Goal: Information Seeking & Learning: Learn about a topic

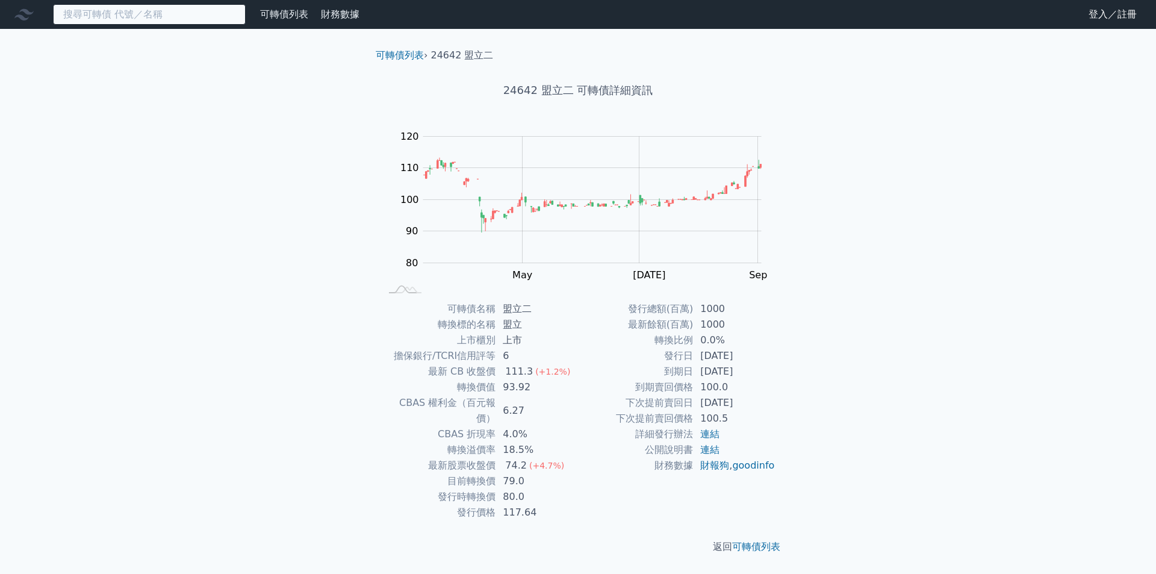
click at [198, 7] on input at bounding box center [149, 14] width 193 height 20
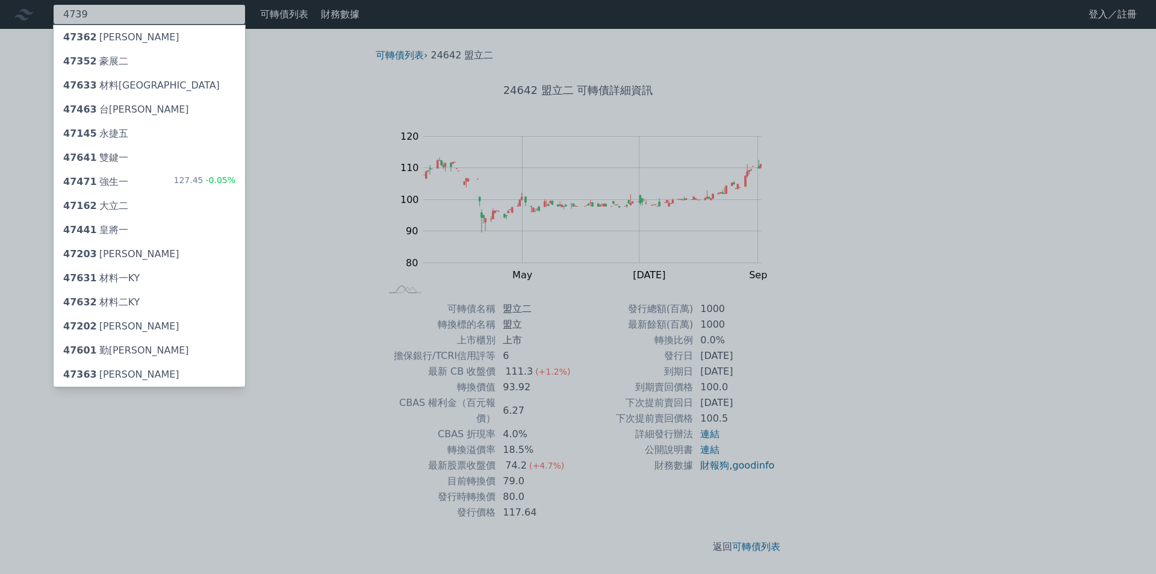
type input "4739"
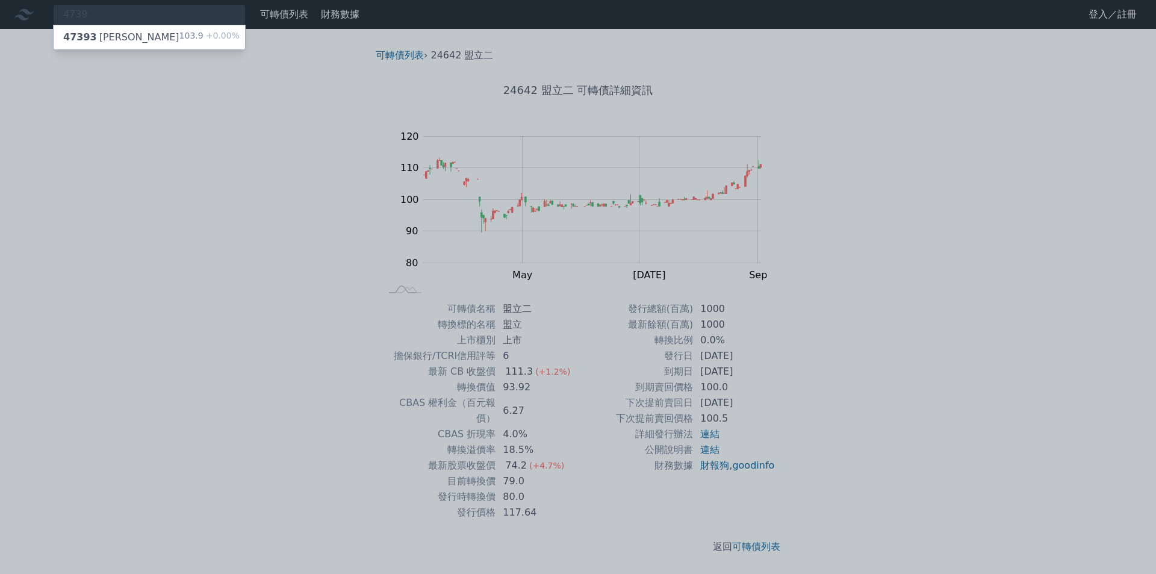
click at [151, 36] on div "47393 康普三 103.9 +0.00%" at bounding box center [149, 37] width 191 height 24
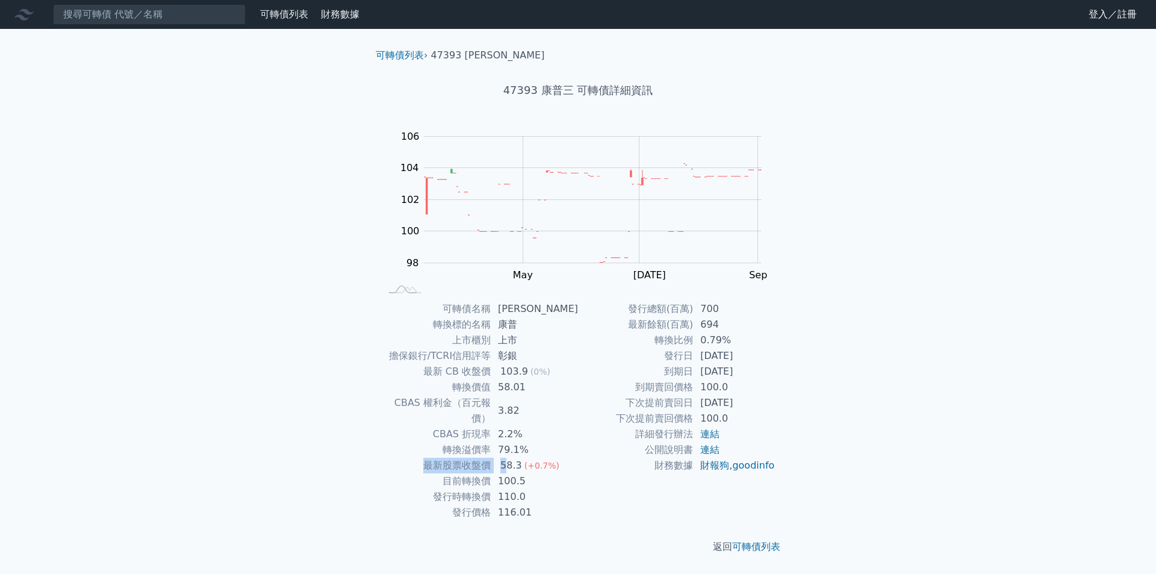
drag, startPoint x: 432, startPoint y: 450, endPoint x: 515, endPoint y: 449, distance: 83.1
click at [515, 458] on tr "最新股票收盤價 58.3 (+0.7%)" at bounding box center [478, 466] width 197 height 16
click at [522, 473] on td "100.5" at bounding box center [534, 481] width 87 height 16
drag, startPoint x: 667, startPoint y: 359, endPoint x: 772, endPoint y: 350, distance: 105.1
click at [757, 346] on tbody "發行總額(百萬) 700 最新餘額(百萬) 694 轉換比例 0.79% 發行日 [DATE] 到期日 [DATE] 到期賣回價格 100.0 下次提前賣回日…" at bounding box center [676, 387] width 197 height 172
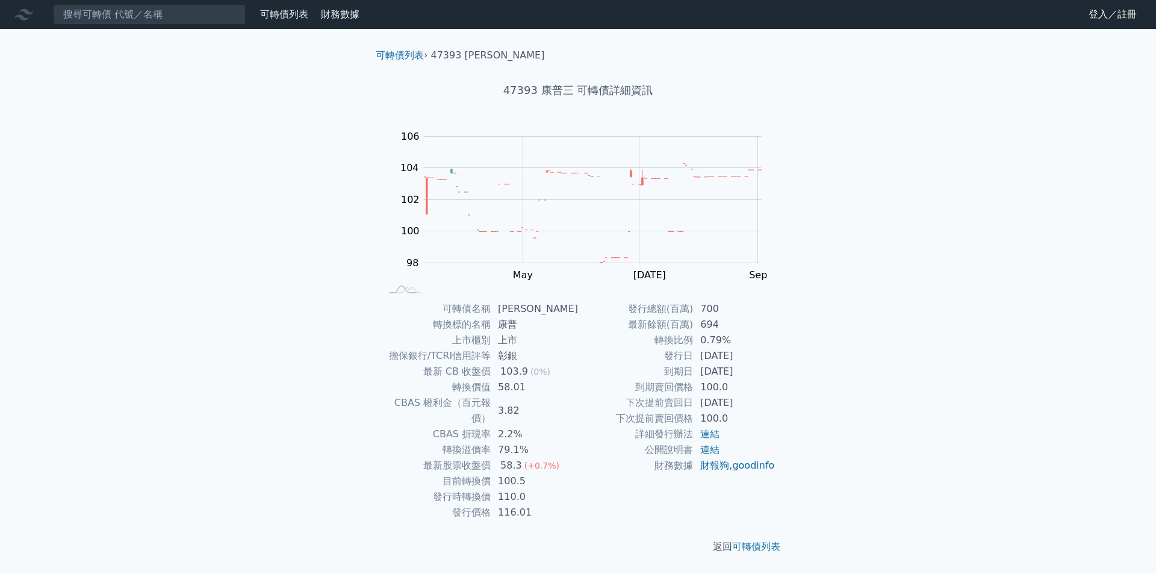
click at [798, 361] on div "可轉債列表 › 47393 康普三 47393 康普三 可轉債詳細資訊 Zoom Out 104 96 97 98 99 100 101 102 108 10…" at bounding box center [578, 301] width 462 height 544
click at [128, 28] on nav "可轉債列表 財務數據 可轉債列表 財務數據 登入／註冊 登入／註冊" at bounding box center [578, 14] width 1156 height 29
click at [130, 20] on input at bounding box center [149, 14] width 193 height 20
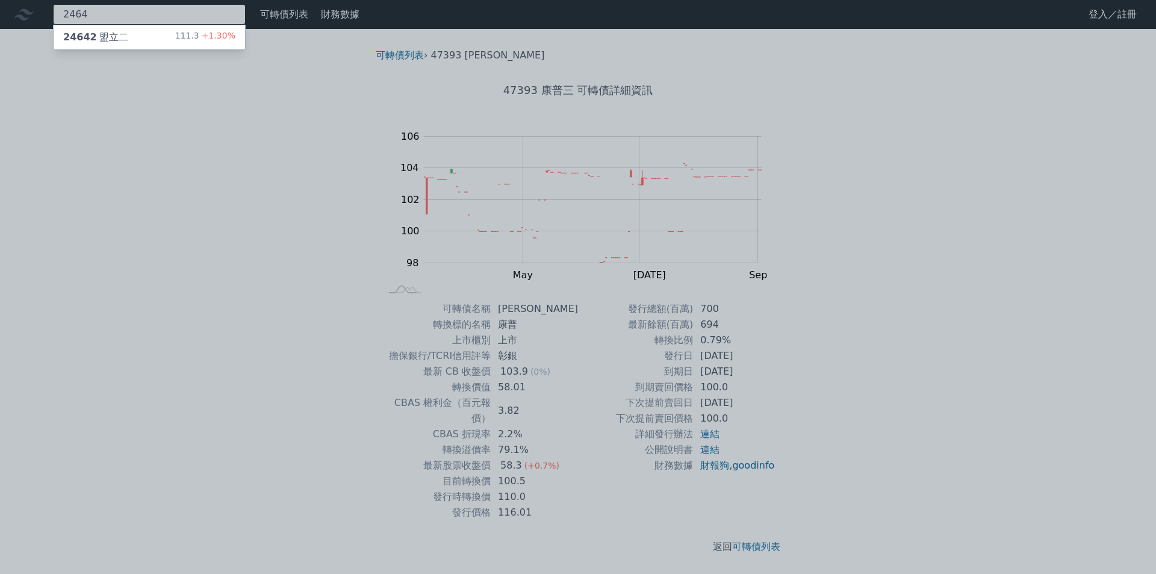
type input "2464"
click at [146, 33] on div "24642 盟立二 111.3 +1.30%" at bounding box center [149, 37] width 191 height 24
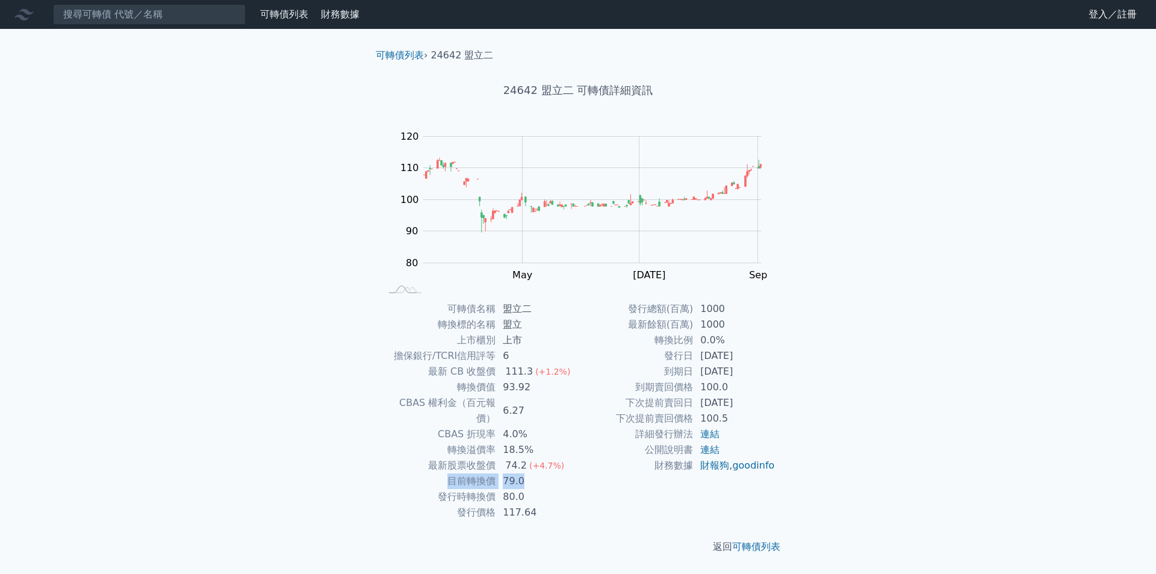
drag, startPoint x: 449, startPoint y: 464, endPoint x: 529, endPoint y: 461, distance: 80.1
click at [529, 473] on tr "目前轉換價 79.0" at bounding box center [478, 481] width 197 height 16
click at [532, 473] on td "79.0" at bounding box center [536, 481] width 82 height 16
drag, startPoint x: 501, startPoint y: 450, endPoint x: 530, endPoint y: 451, distance: 28.9
click at [525, 458] on td "74.2 (+4.7%)" at bounding box center [536, 466] width 82 height 16
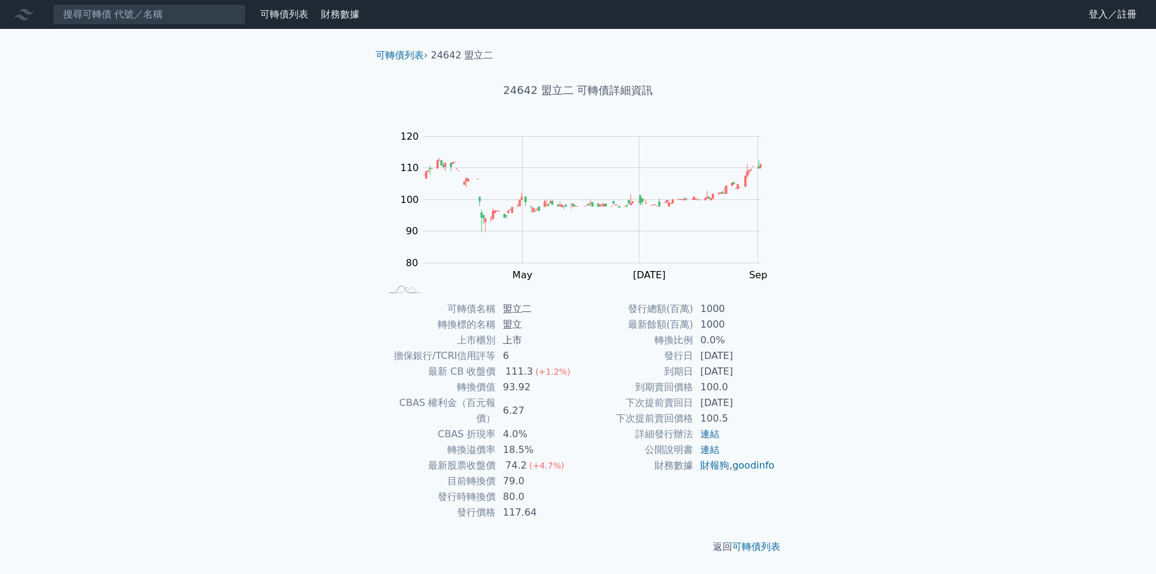
click at [548, 473] on td "79.0" at bounding box center [536, 481] width 82 height 16
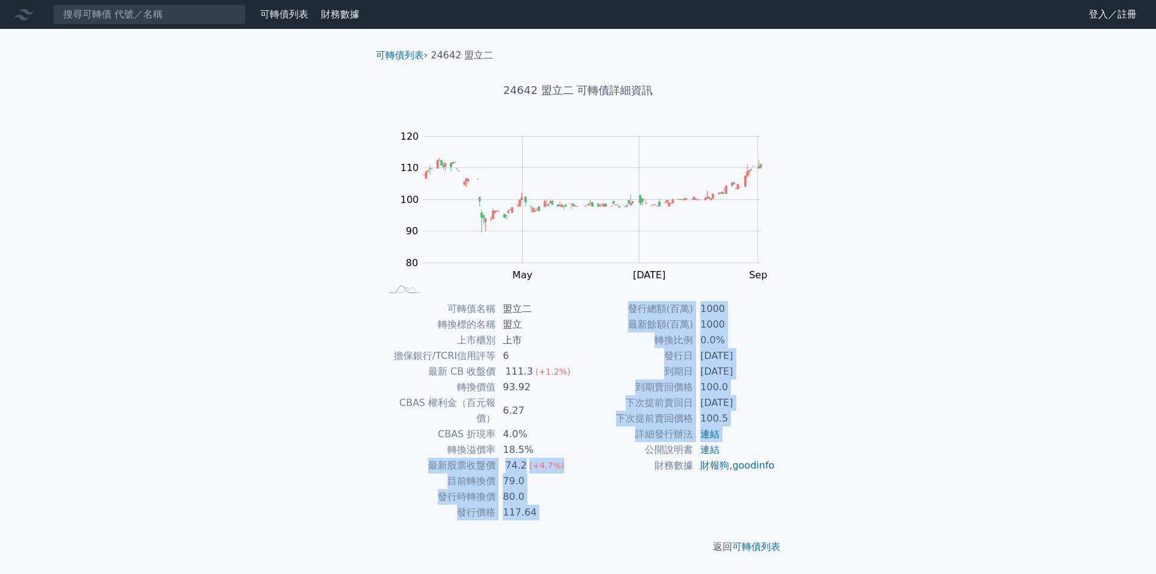
drag, startPoint x: 428, startPoint y: 452, endPoint x: 580, endPoint y: 455, distance: 151.7
click at [580, 455] on div "可轉債名稱 盟立二 轉換標的名稱 盟立 上市櫃別 上市 擔保銀行/TCRI信用評等 6 最新 CB 收盤價 111.3 (+1.2%) 轉換價值 93.92 …" at bounding box center [578, 410] width 424 height 219
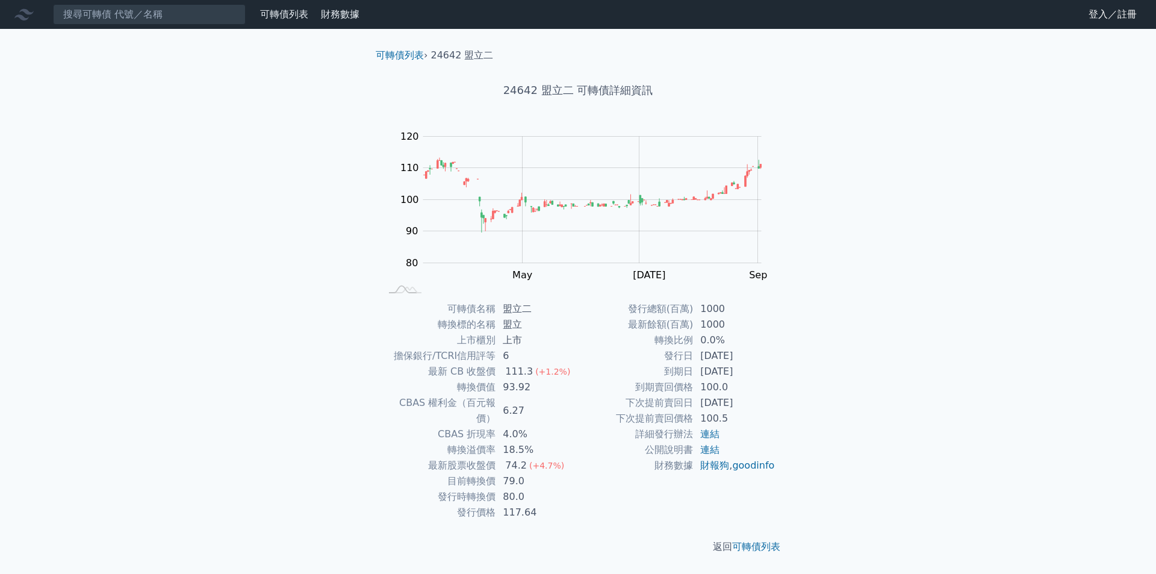
click at [584, 473] on td "財務數據" at bounding box center [635, 466] width 115 height 16
click at [141, 22] on input at bounding box center [149, 14] width 193 height 20
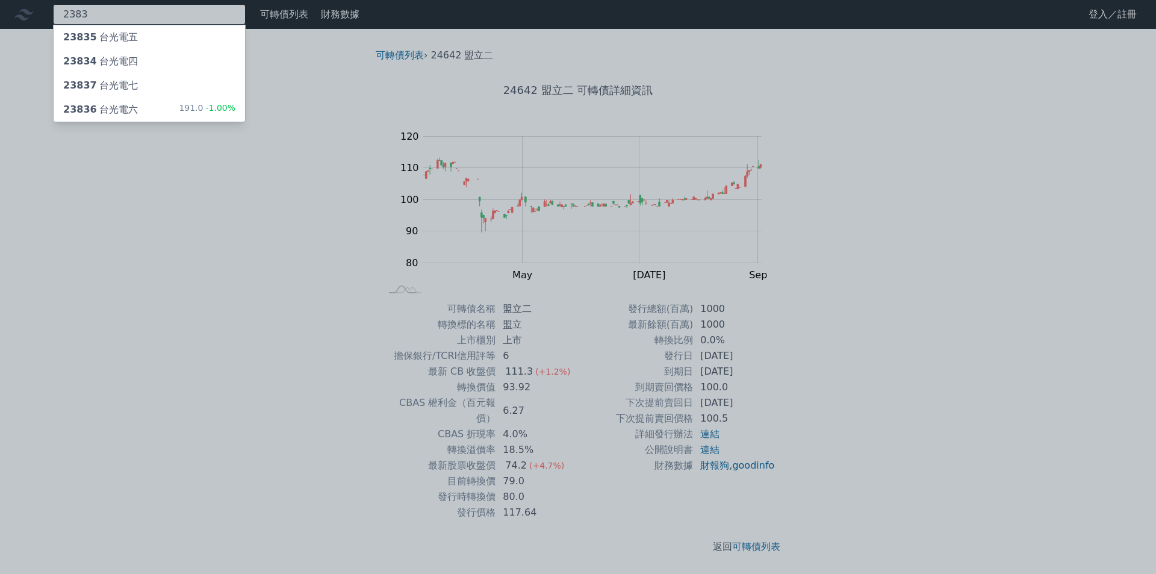
type input "2383"
click at [126, 60] on div "23834 台光電四" at bounding box center [100, 61] width 75 height 14
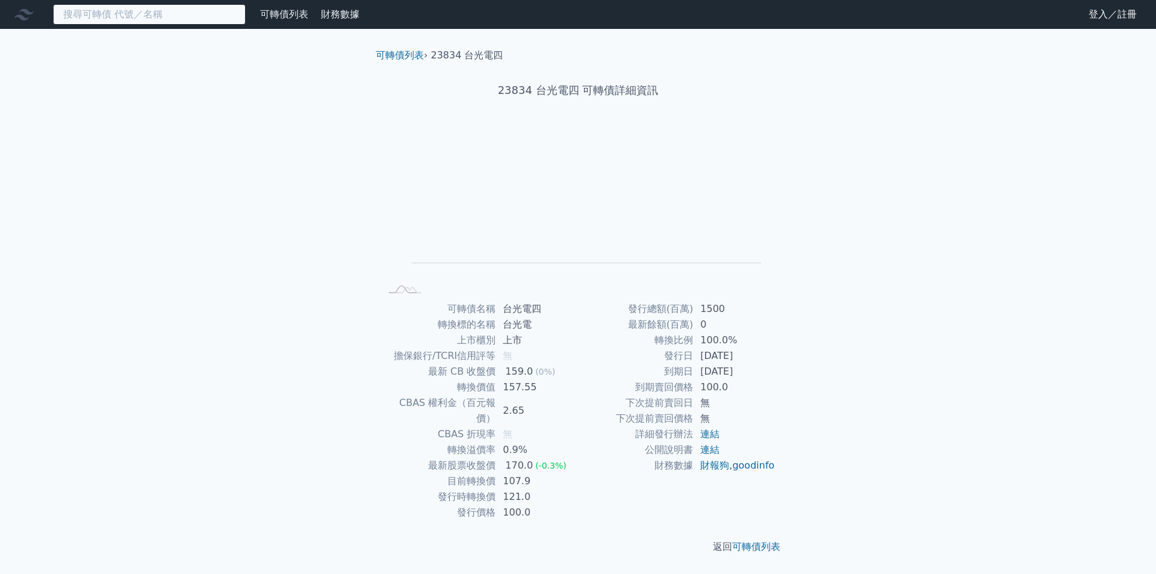
click at [148, 12] on input at bounding box center [149, 14] width 193 height 20
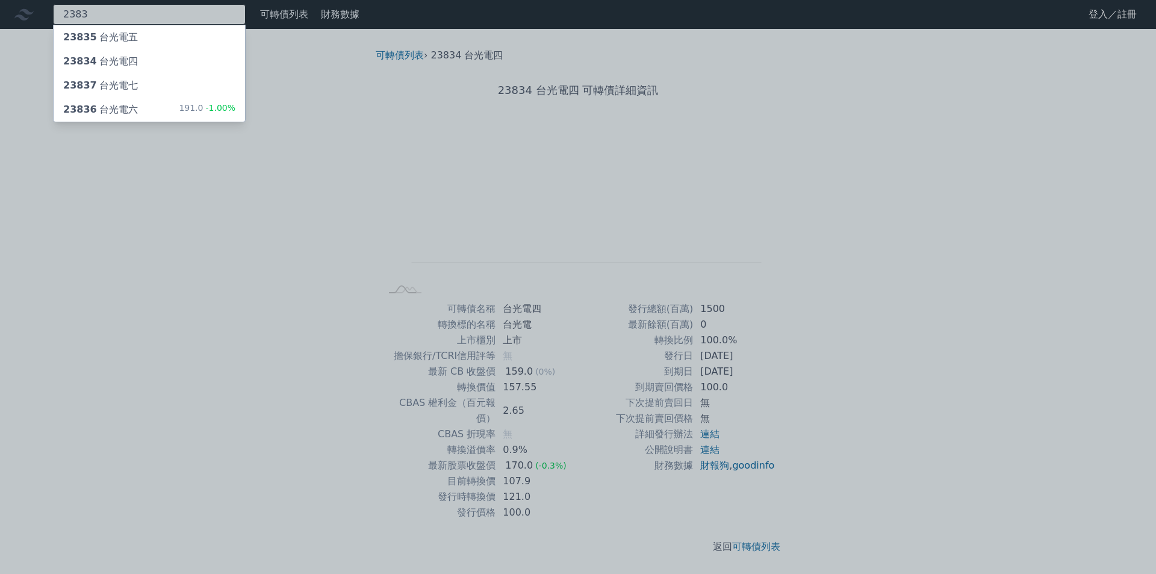
type input "2383"
click at [120, 110] on div "23836 台光電六" at bounding box center [100, 109] width 75 height 14
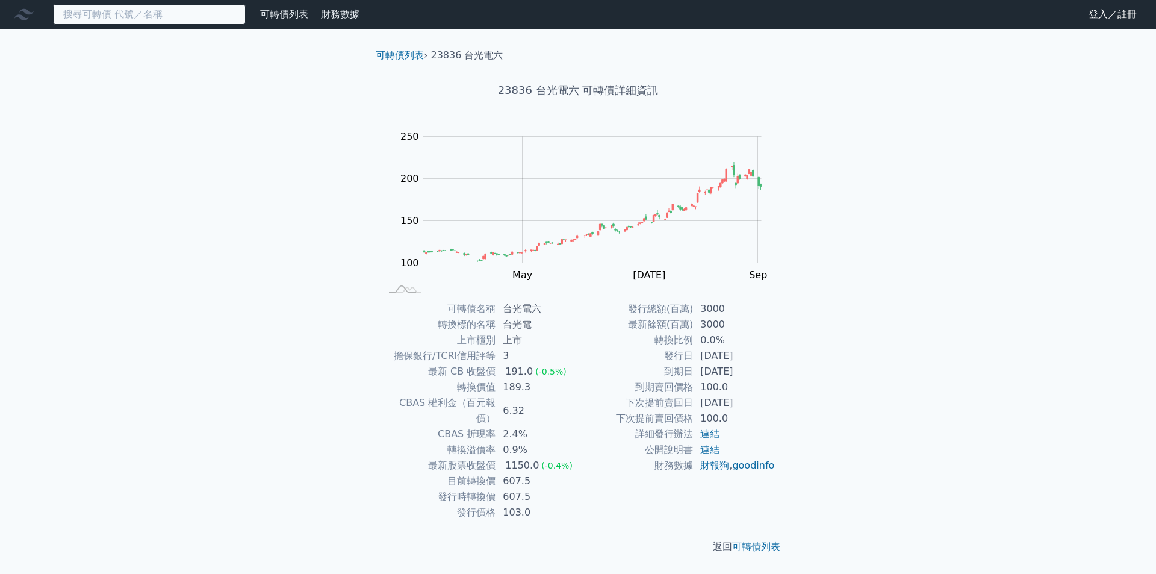
click at [178, 8] on input at bounding box center [149, 14] width 193 height 20
click at [163, 11] on input at bounding box center [149, 14] width 193 height 20
click at [289, 9] on link "可轉債列表" at bounding box center [284, 13] width 48 height 11
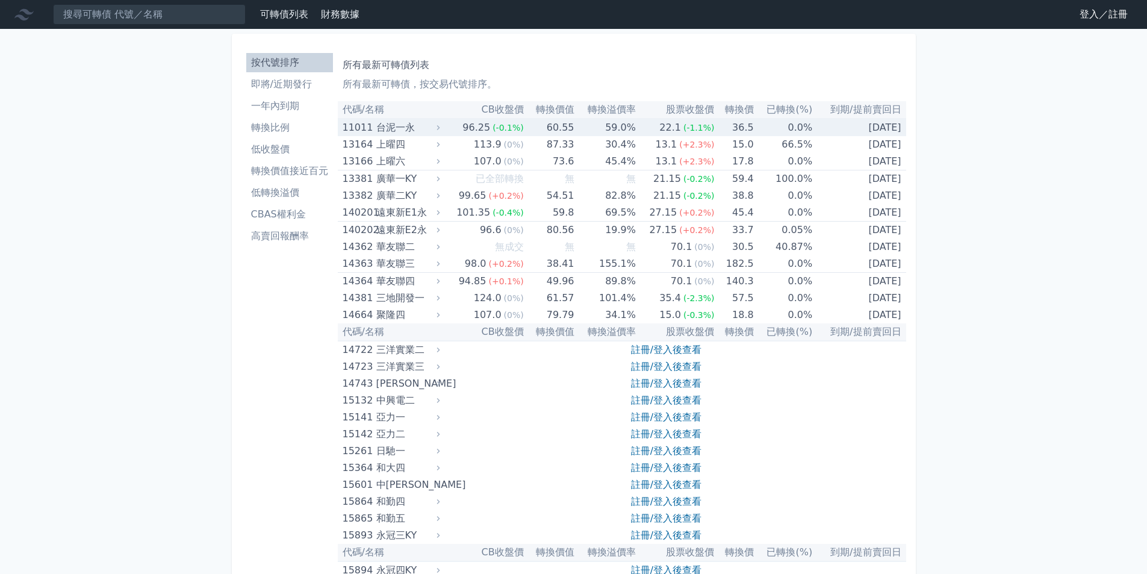
click at [398, 134] on div "台泥一永" at bounding box center [406, 127] width 61 height 17
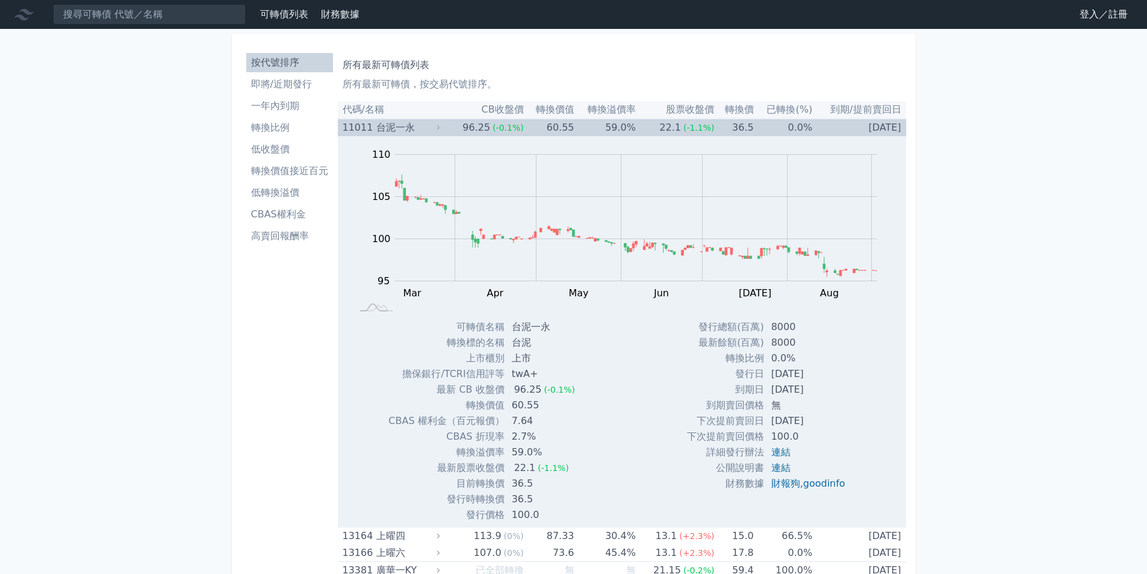
click at [423, 126] on div "台泥一永" at bounding box center [406, 127] width 61 height 17
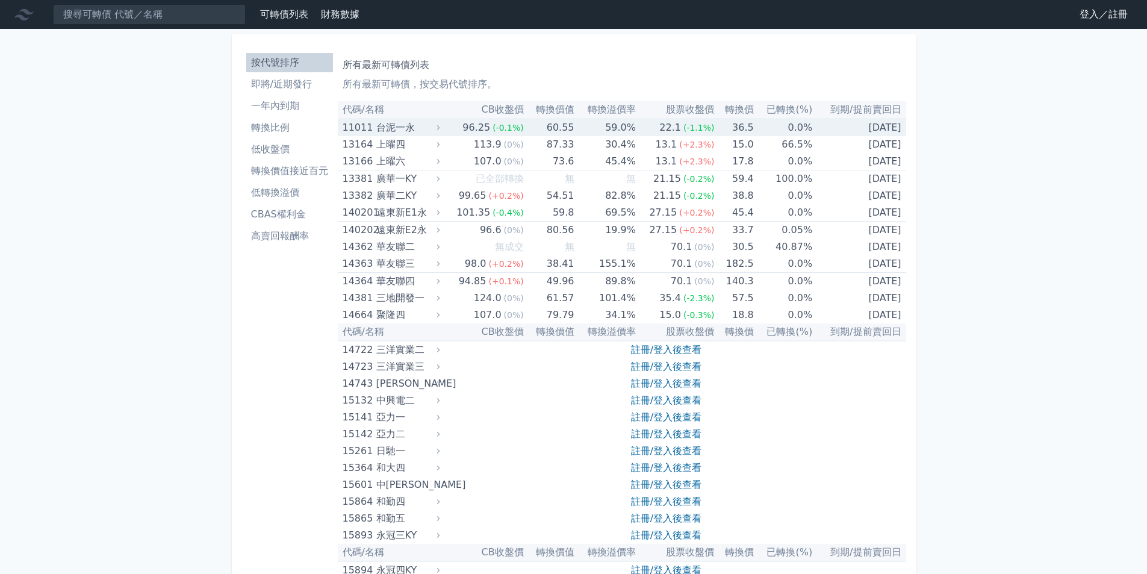
click at [420, 128] on div "台泥一永" at bounding box center [406, 127] width 61 height 17
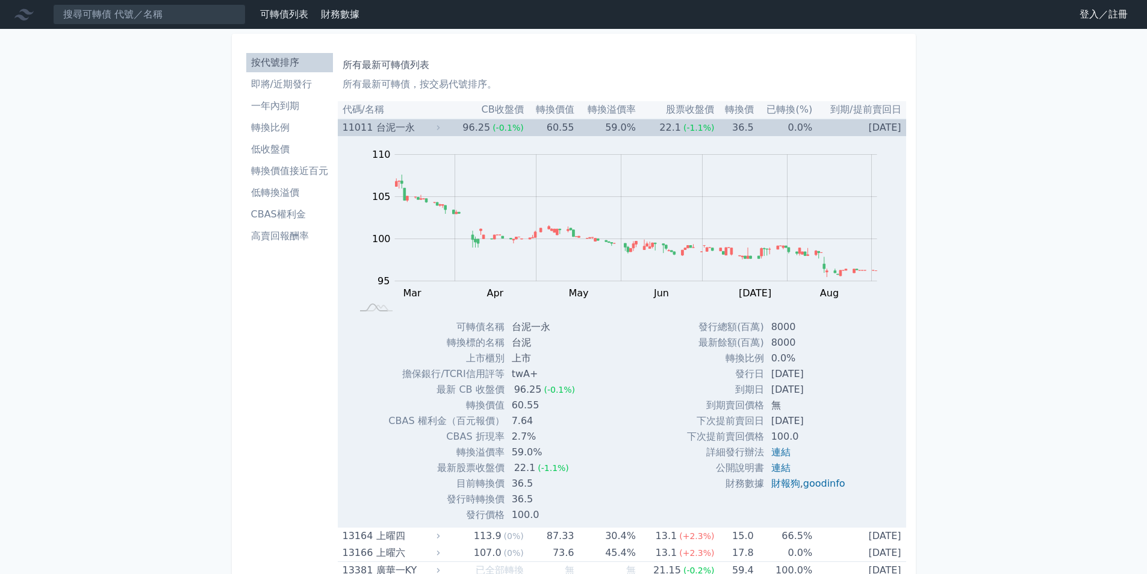
click at [432, 128] on div "台泥一永" at bounding box center [406, 127] width 61 height 17
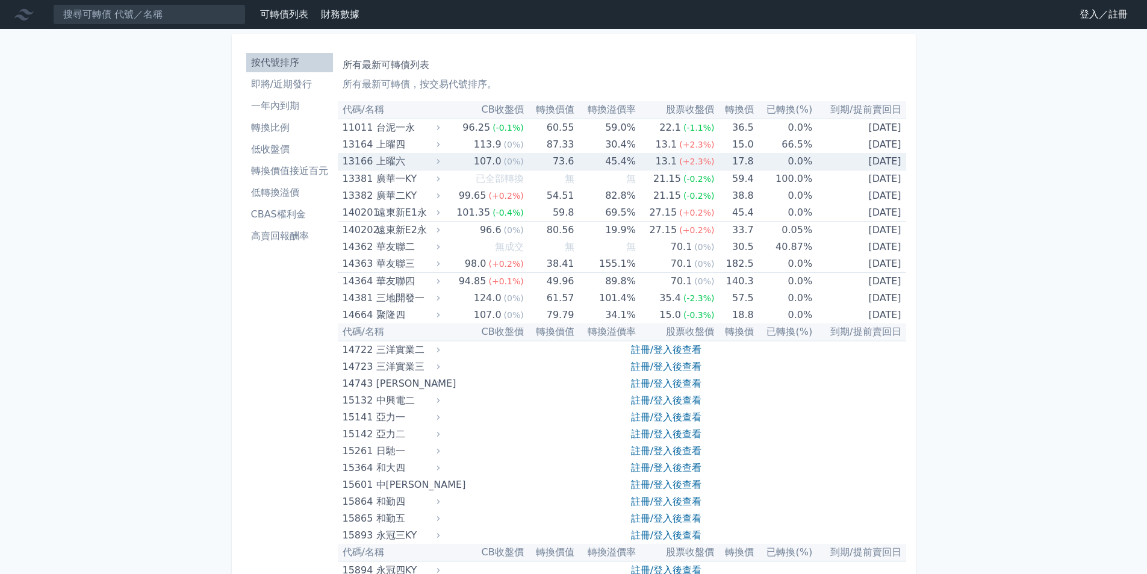
click at [403, 165] on div "上曜六" at bounding box center [406, 161] width 61 height 17
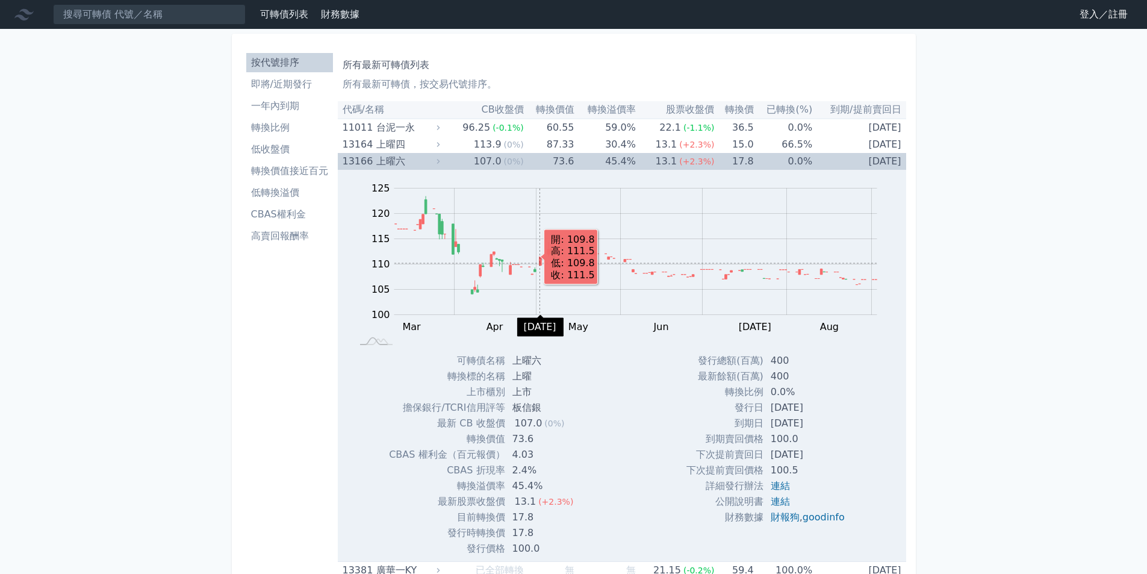
scroll to position [60, 0]
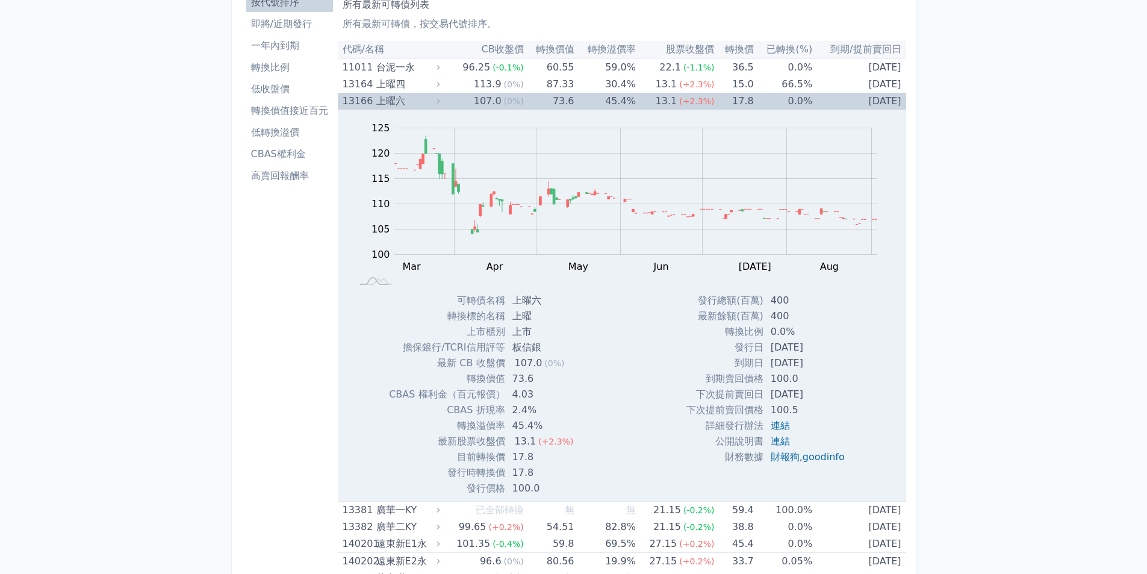
click at [443, 102] on icon at bounding box center [438, 101] width 8 height 8
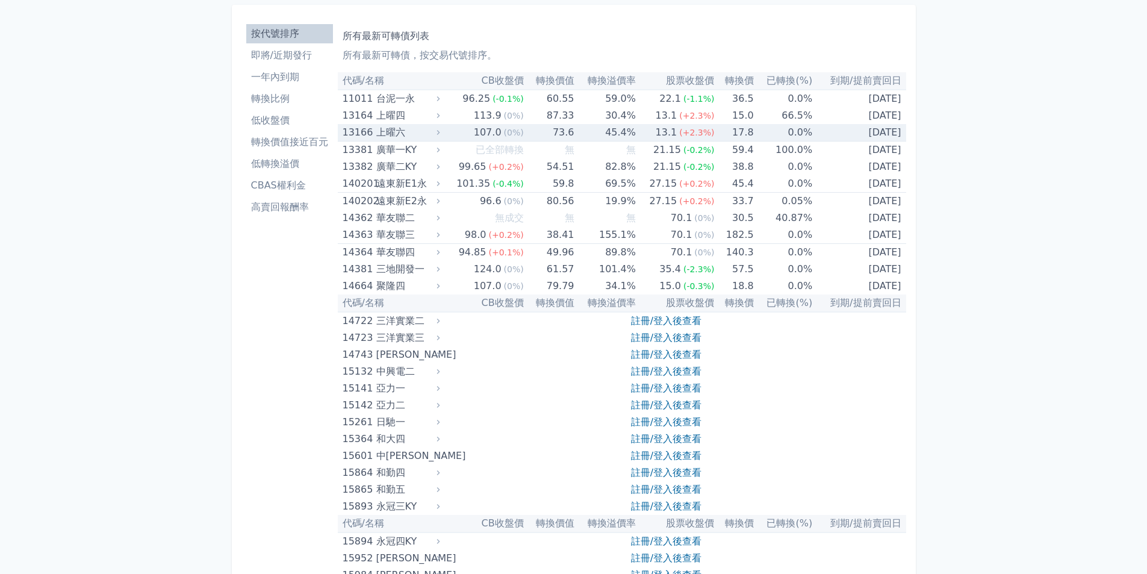
scroll to position [0, 0]
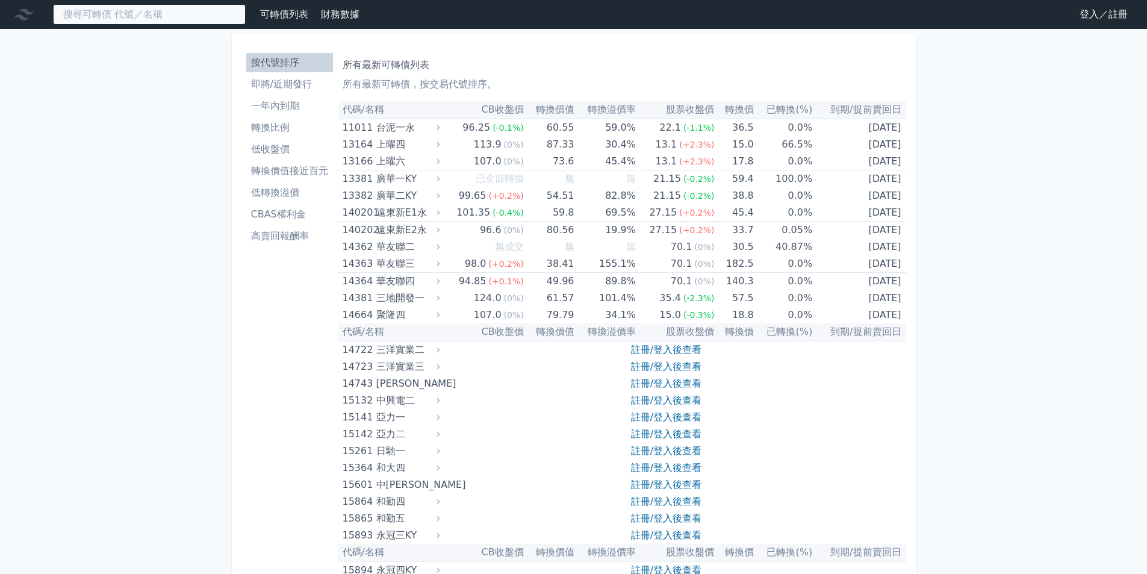
click at [137, 9] on input at bounding box center [149, 14] width 193 height 20
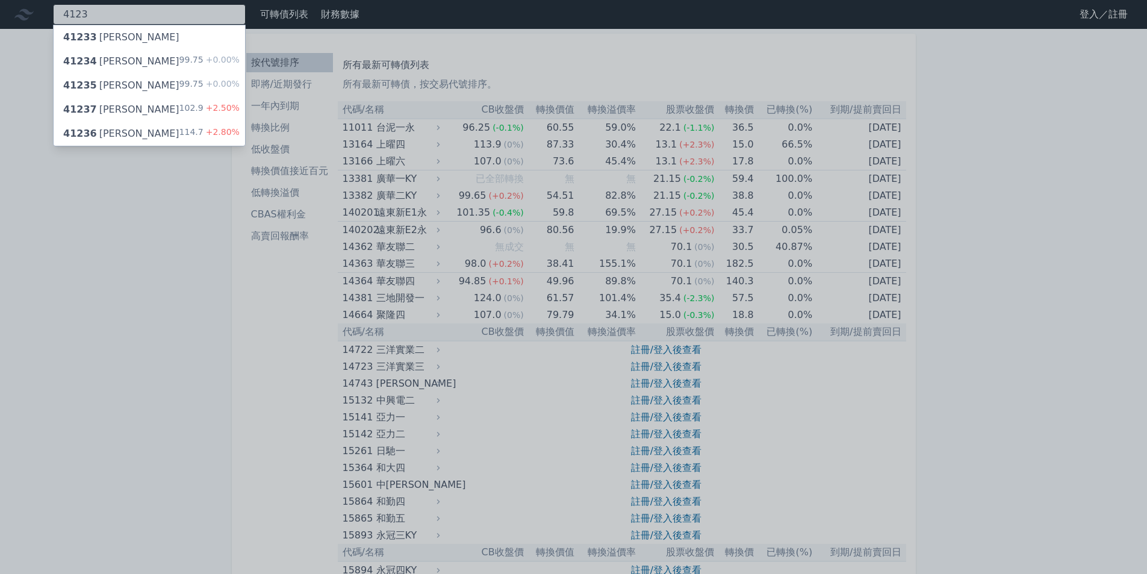
type input "4123"
click at [131, 46] on div "41233 [PERSON_NAME]" at bounding box center [149, 37] width 191 height 24
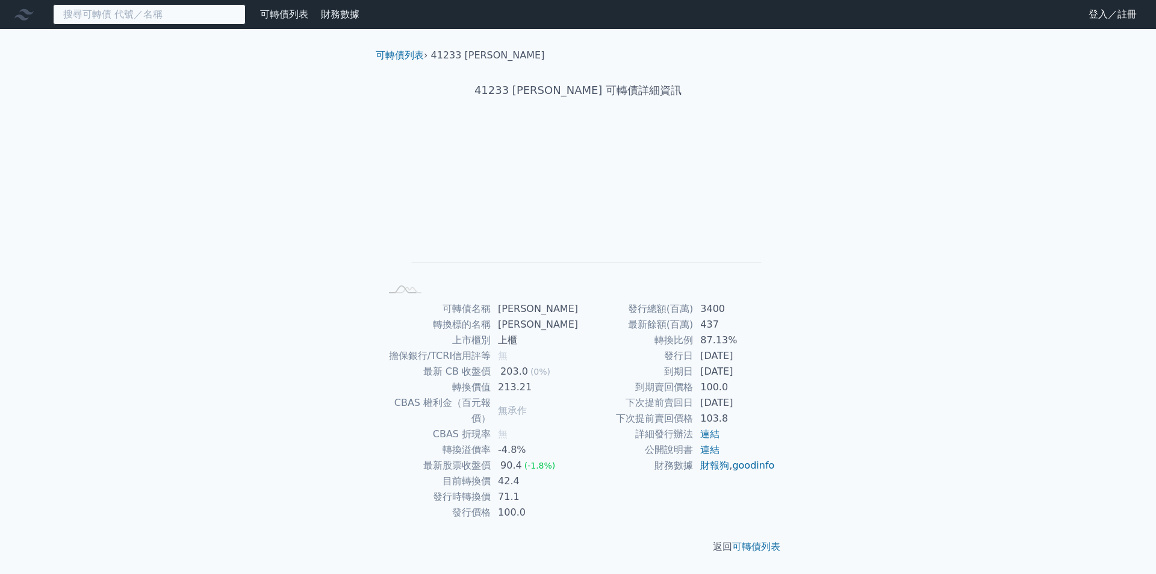
click at [78, 13] on input at bounding box center [149, 14] width 193 height 20
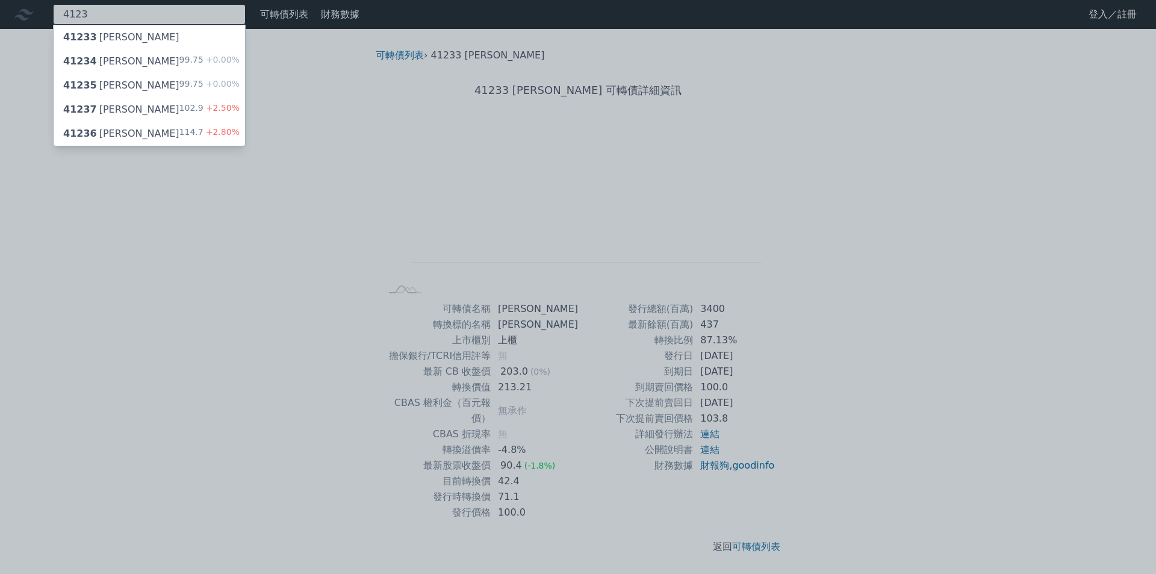
type input "4123"
click at [96, 58] on div "41234 [PERSON_NAME]" at bounding box center [121, 61] width 116 height 14
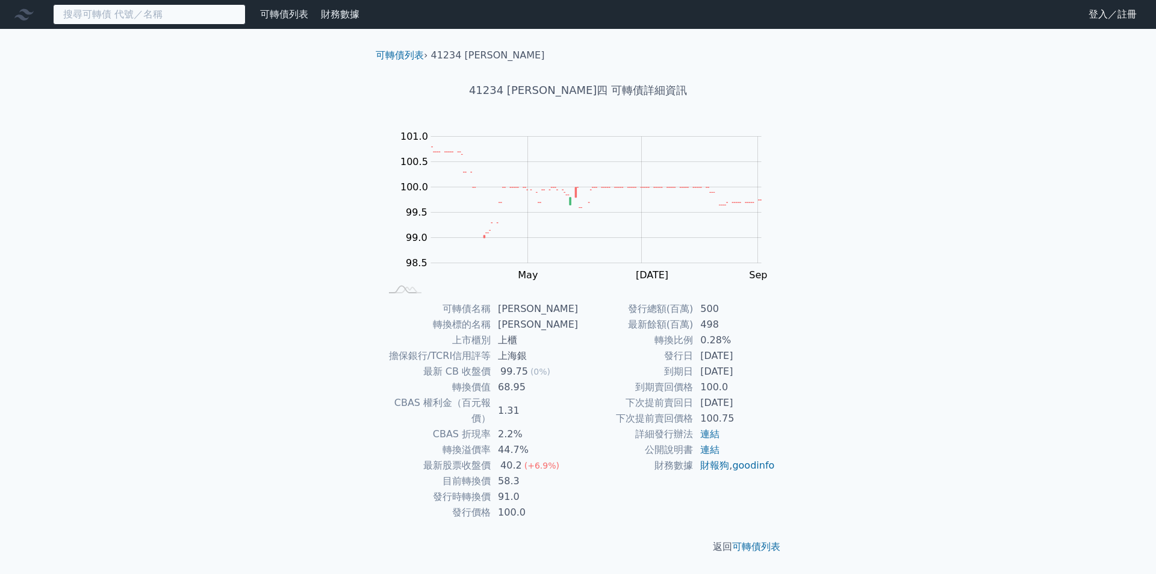
click at [158, 12] on input at bounding box center [149, 14] width 193 height 20
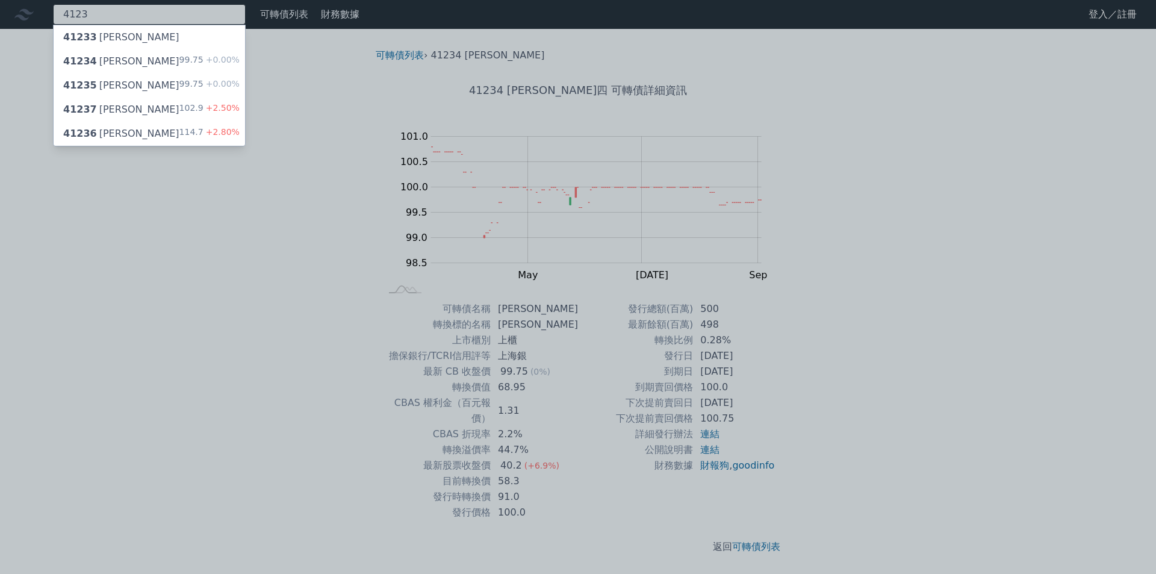
type input "4123"
click at [149, 107] on div "41237 晟德七 102.9 +2.50%" at bounding box center [149, 110] width 191 height 24
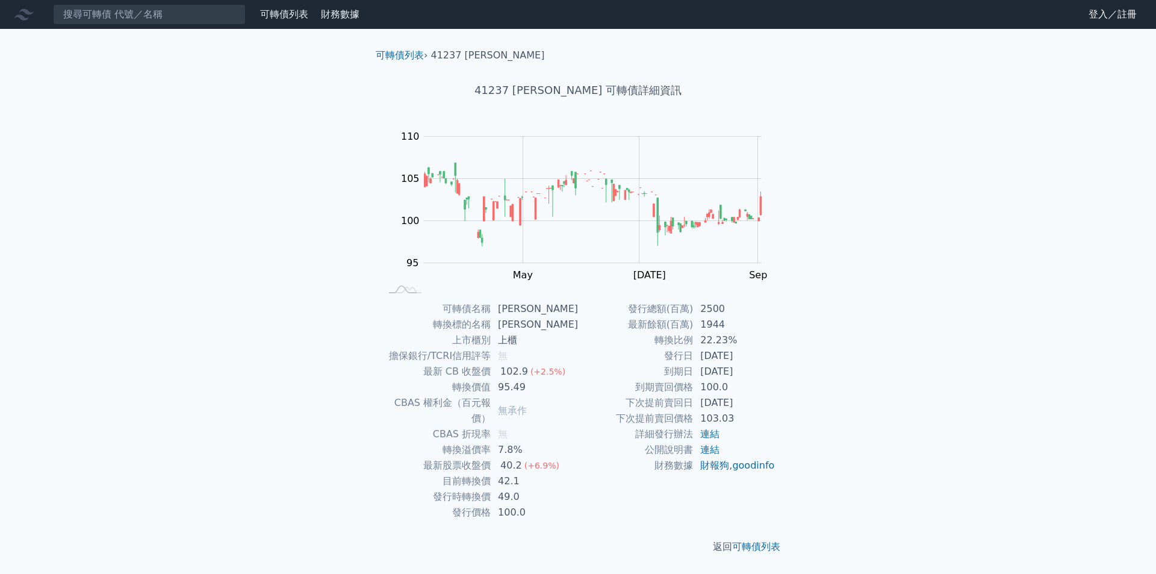
click at [161, 26] on nav "可轉債列表 財務數據 可轉債列表 財務數據 登入／註冊 登入／註冊" at bounding box center [578, 14] width 1156 height 29
click at [160, 14] on input at bounding box center [149, 14] width 193 height 20
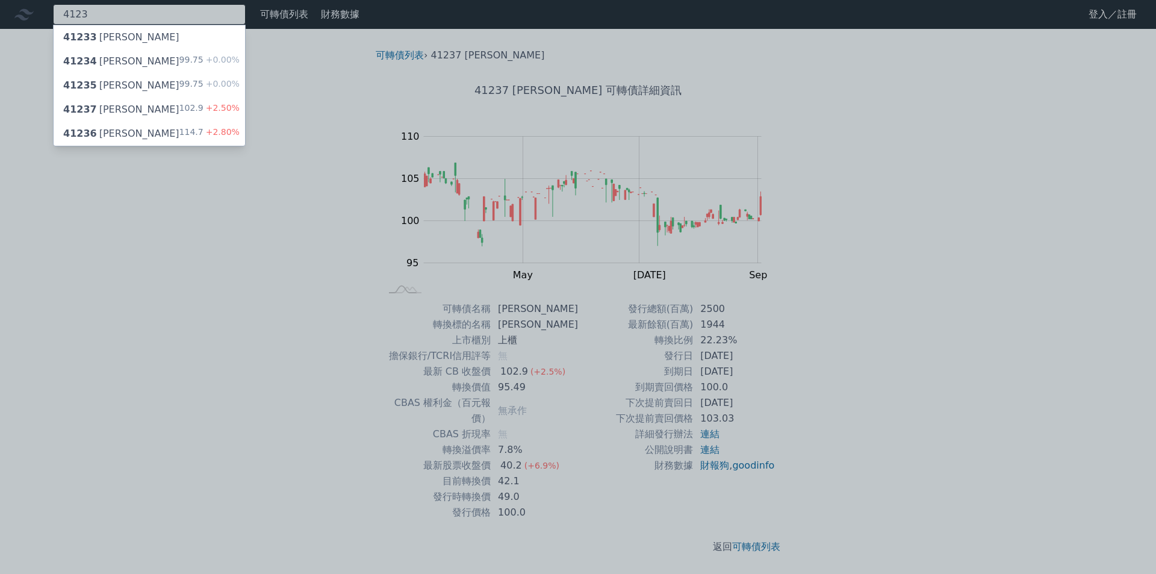
type input "4123"
click at [113, 125] on div "41236 [PERSON_NAME]六 114.7 +2.80%" at bounding box center [149, 134] width 191 height 24
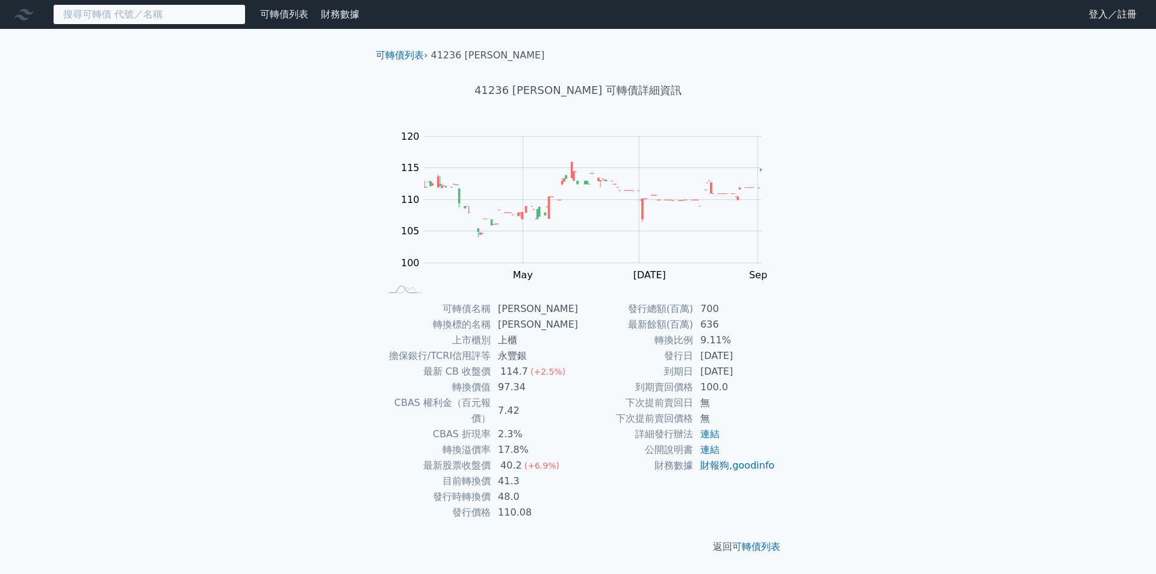
click at [193, 22] on input at bounding box center [149, 14] width 193 height 20
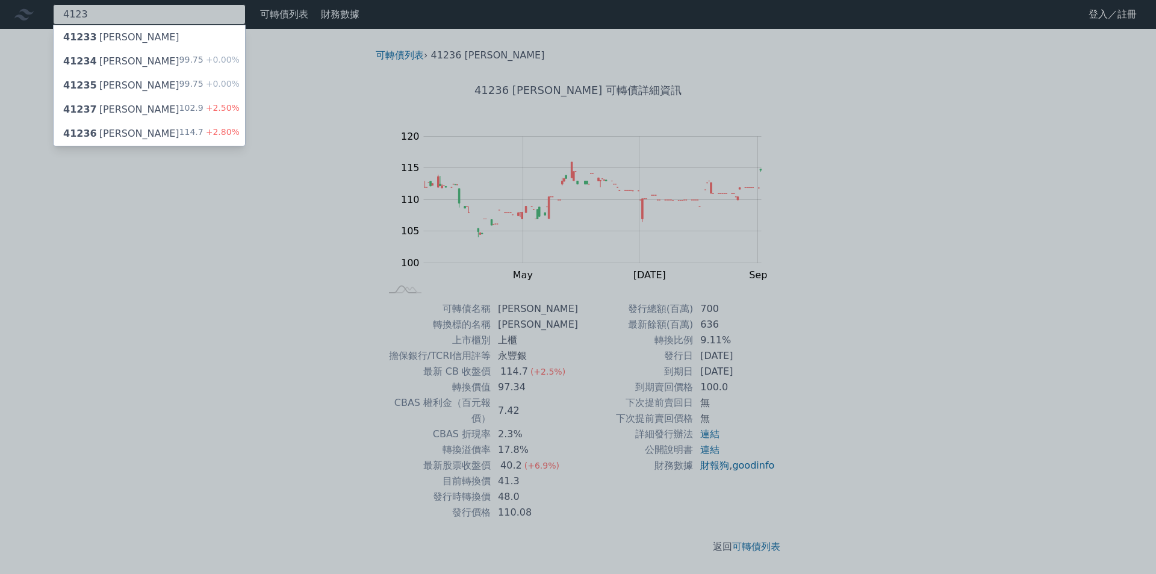
type input "4123"
click at [149, 64] on div "41234 晟德四 99.75 +0.00%" at bounding box center [149, 61] width 191 height 24
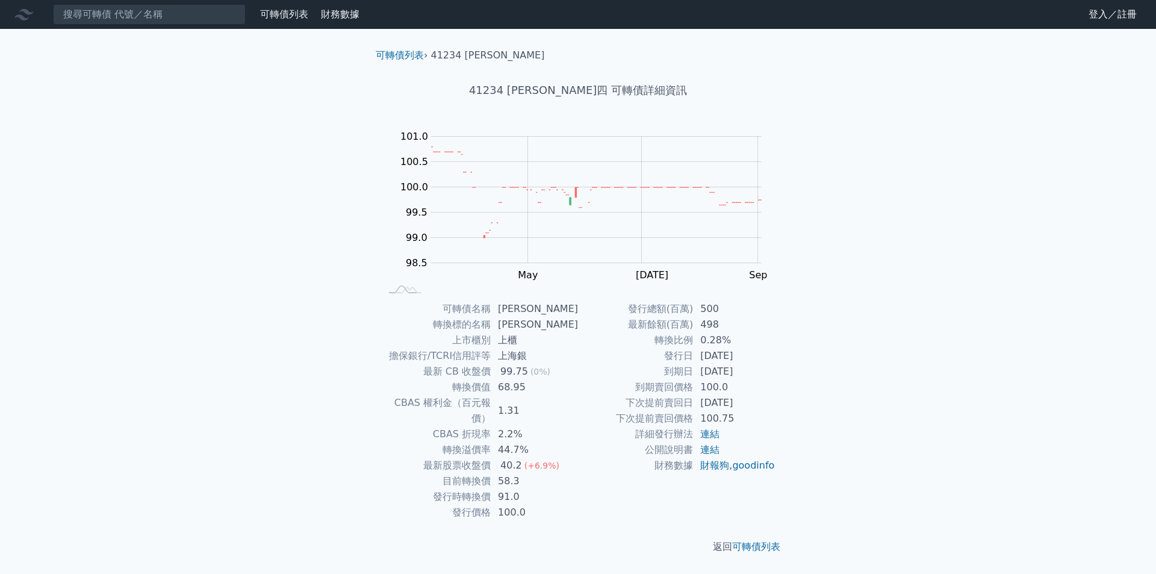
drag, startPoint x: 155, startPoint y: 28, endPoint x: 154, endPoint y: 22, distance: 6.1
click at [154, 25] on div "可轉債列表 財務數據 可轉債列表 財務數據 登入／註冊 登入／註冊 可轉債列表 › 41234 晟德四 41234 晟德四 可轉債詳細資訊 Zoom Out …" at bounding box center [578, 287] width 1156 height 574
click at [150, 17] on input at bounding box center [149, 14] width 193 height 20
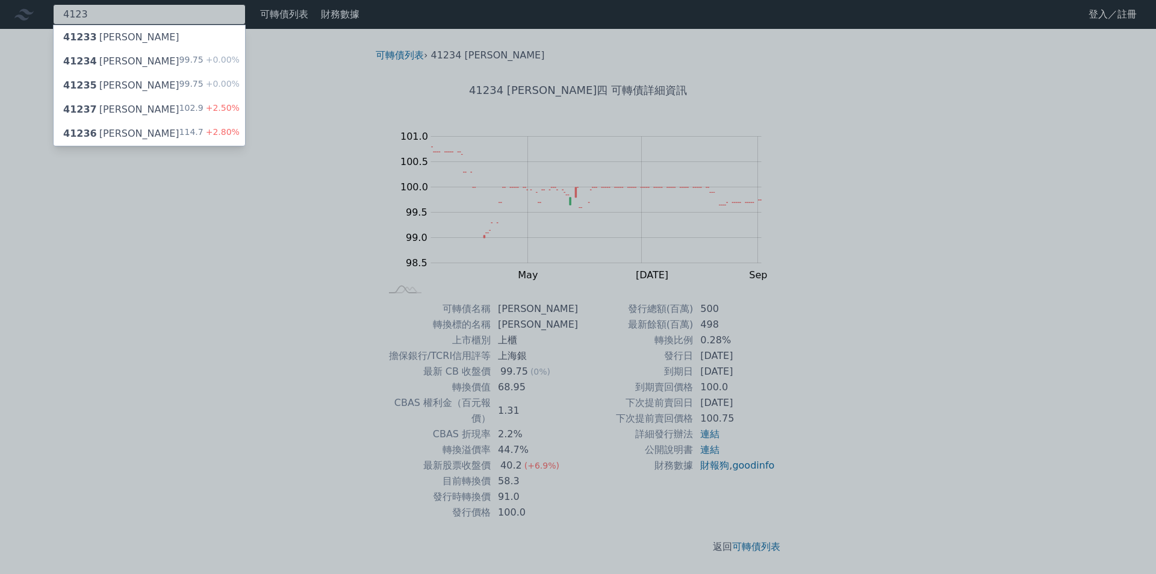
type input "4123"
click at [115, 84] on div "41235 [PERSON_NAME]" at bounding box center [121, 85] width 116 height 14
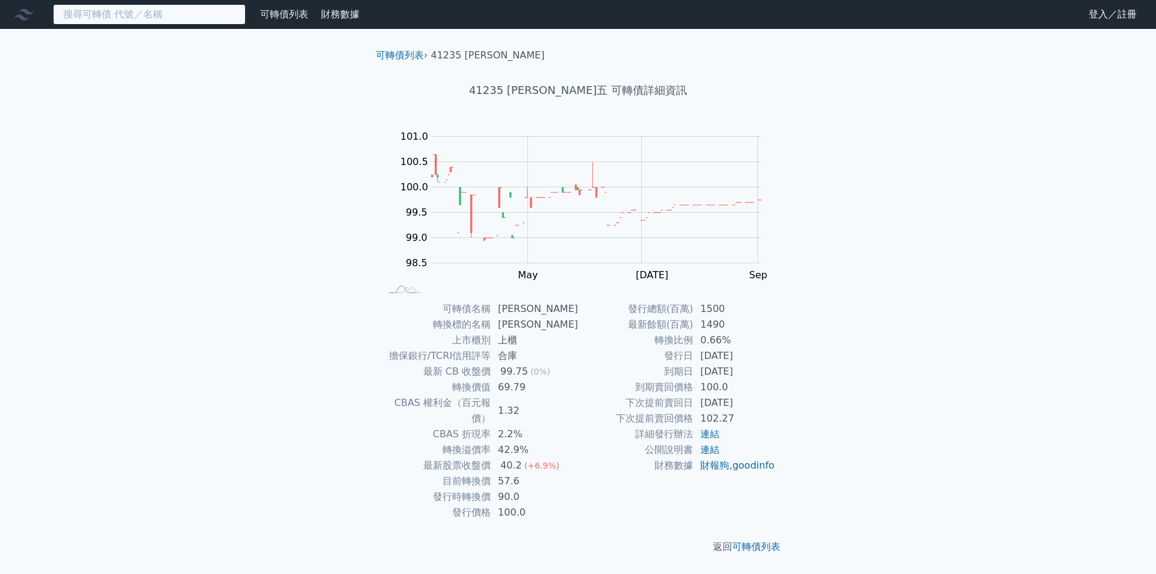
click at [197, 13] on input at bounding box center [149, 14] width 193 height 20
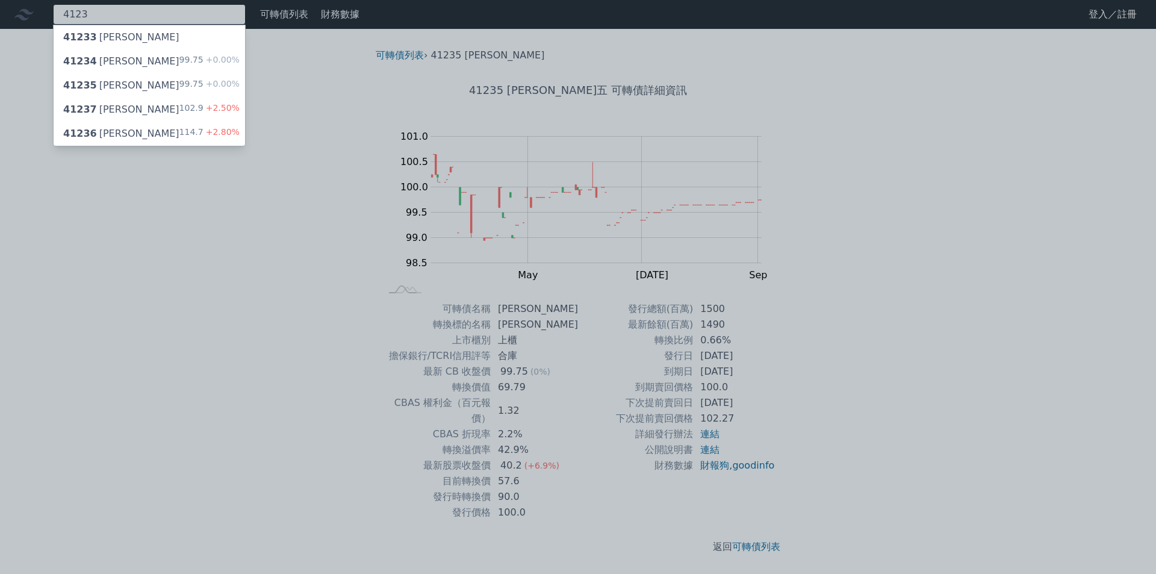
type input "4123"
click at [164, 108] on div "41237 晟德七 102.9 +2.50%" at bounding box center [149, 110] width 191 height 24
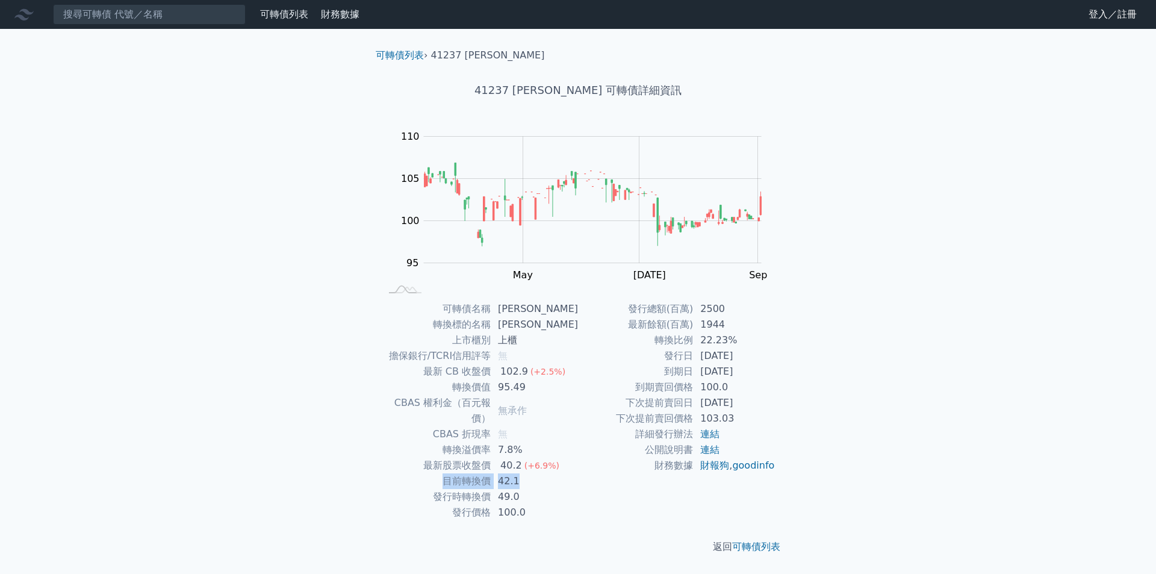
drag, startPoint x: 452, startPoint y: 465, endPoint x: 558, endPoint y: 465, distance: 106.0
click at [558, 473] on tr "目前轉換價 42.1" at bounding box center [478, 481] width 197 height 16
click at [553, 489] on td "49.0" at bounding box center [534, 497] width 87 height 16
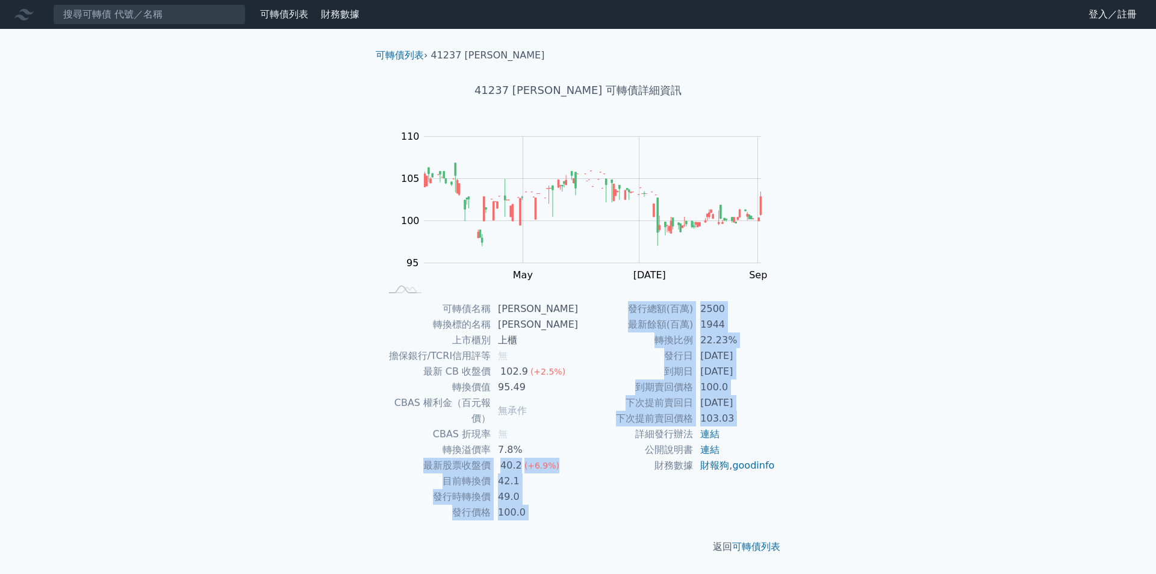
drag, startPoint x: 431, startPoint y: 447, endPoint x: 592, endPoint y: 441, distance: 161.5
click at [592, 441] on div "可轉債名稱 [PERSON_NAME] 轉換標的名稱 [PERSON_NAME] 上市櫃別 上櫃 擔保銀行/TCRI信用評等 無 最新 CB 收盤價 102.…" at bounding box center [578, 410] width 424 height 219
click at [571, 473] on td "42.1" at bounding box center [534, 481] width 87 height 16
drag, startPoint x: 430, startPoint y: 451, endPoint x: 579, endPoint y: 448, distance: 148.7
click at [579, 448] on div "可轉債名稱 [PERSON_NAME] 轉換標的名稱 [PERSON_NAME] 上市櫃別 上櫃 擔保銀行/TCRI信用評等 無 最新 CB 收盤價 102.…" at bounding box center [578, 410] width 424 height 219
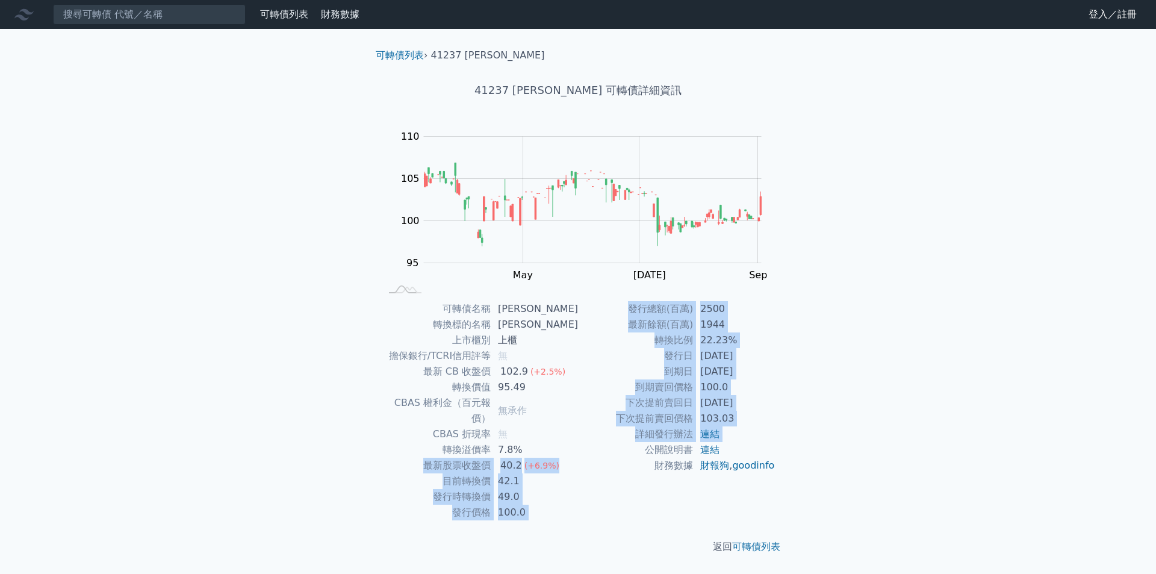
click at [576, 489] on td "49.0" at bounding box center [534, 497] width 87 height 16
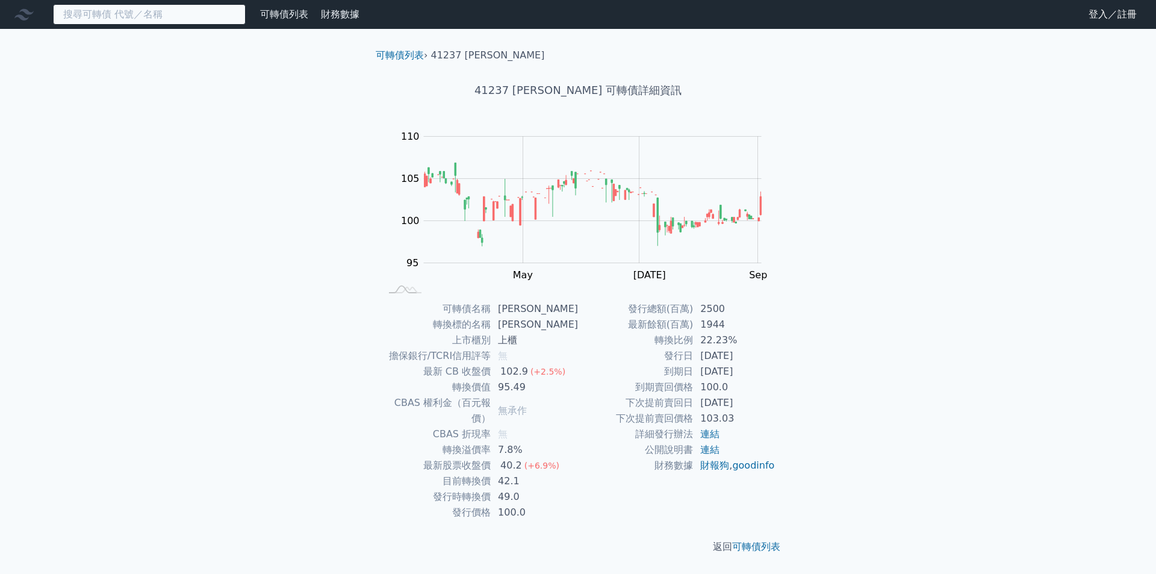
click at [153, 20] on input at bounding box center [149, 14] width 193 height 20
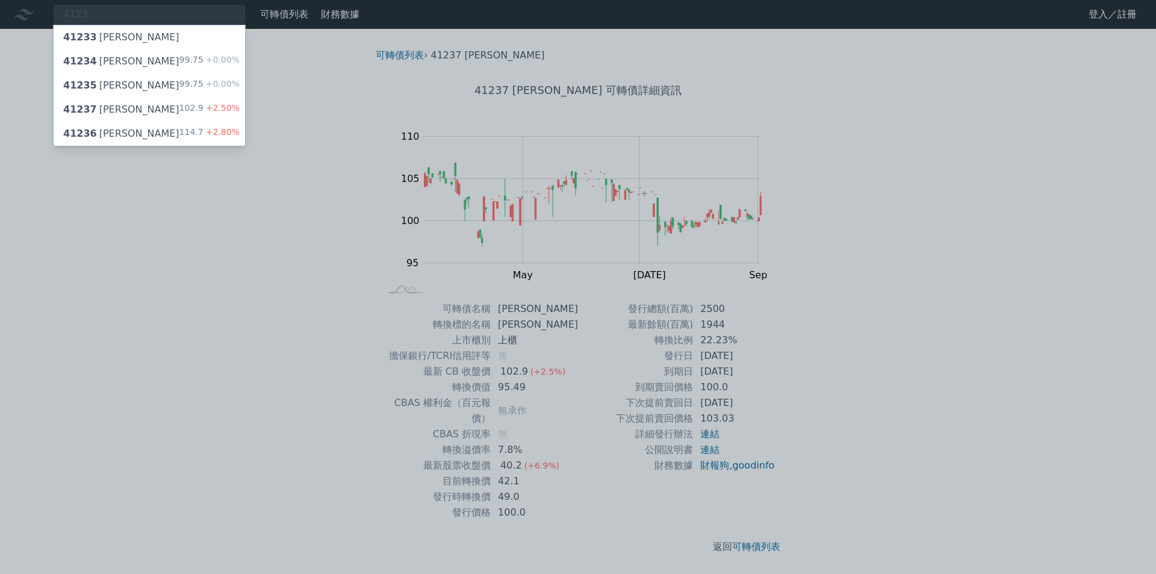
click at [179, 211] on div at bounding box center [578, 287] width 1156 height 574
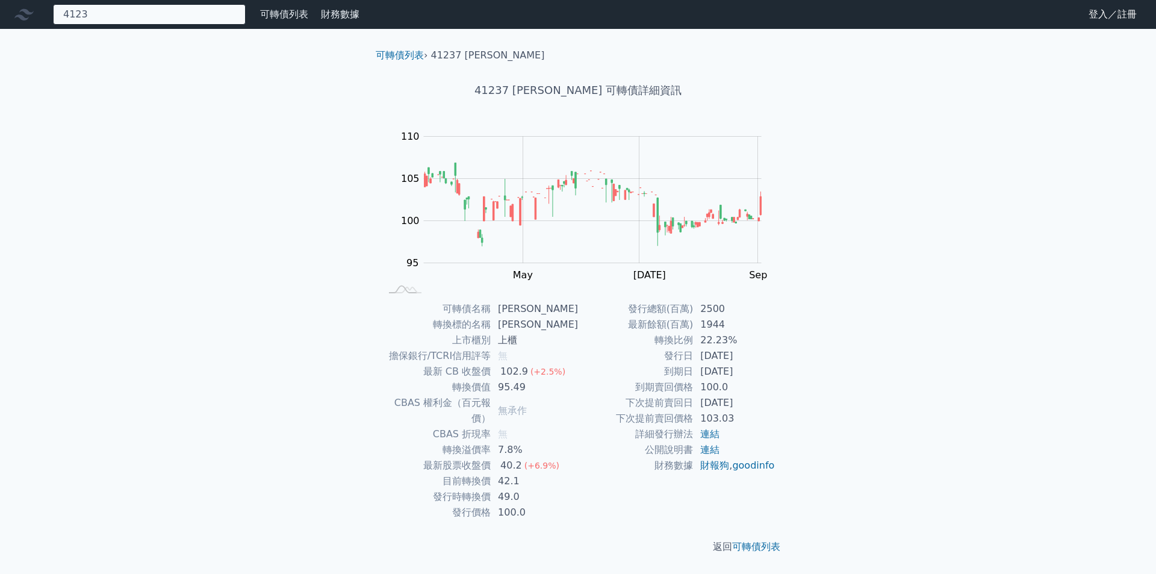
click at [171, 14] on div "4123 41233 [PERSON_NAME] 41234 晟德四 99.75 +0.00% 41235 晟德五 99.75 +0.00% 41237 晟德…" at bounding box center [149, 14] width 193 height 20
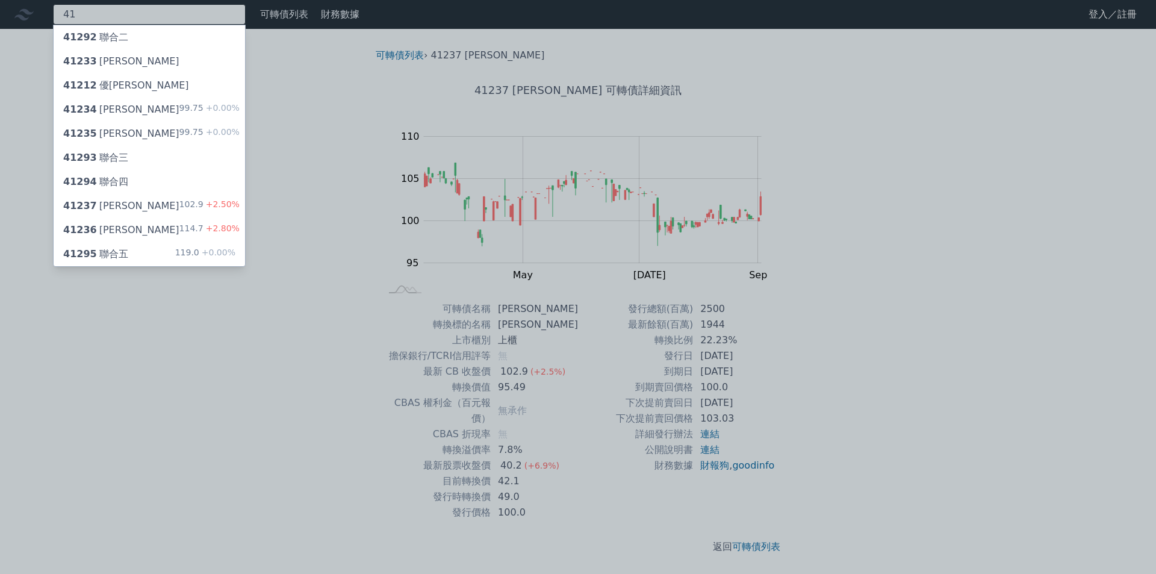
type input "4"
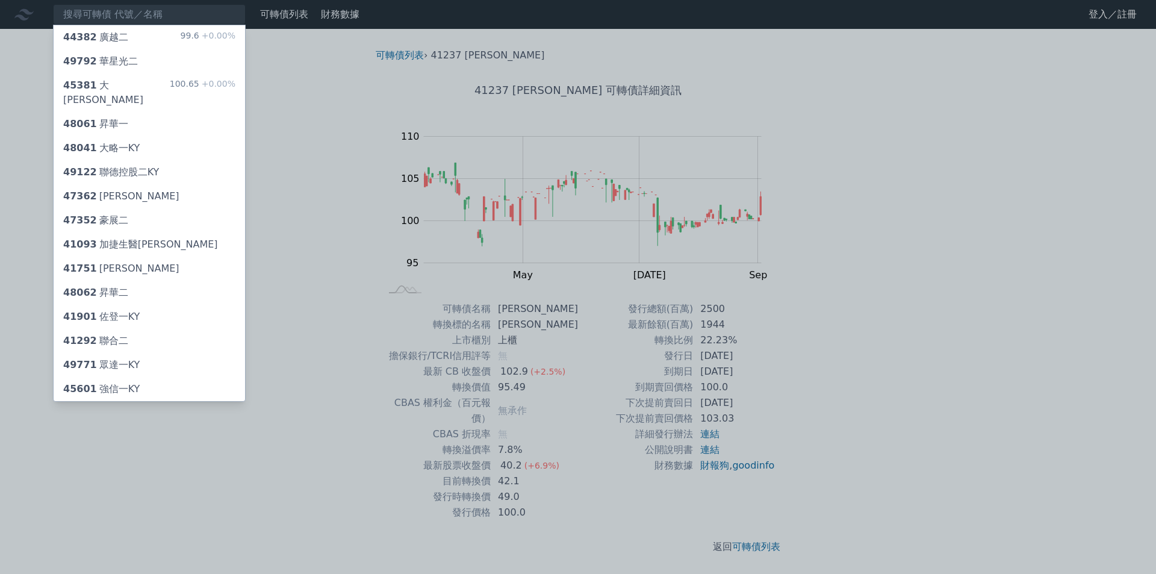
click at [156, 305] on div "41901 [GEOGRAPHIC_DATA]" at bounding box center [149, 317] width 191 height 24
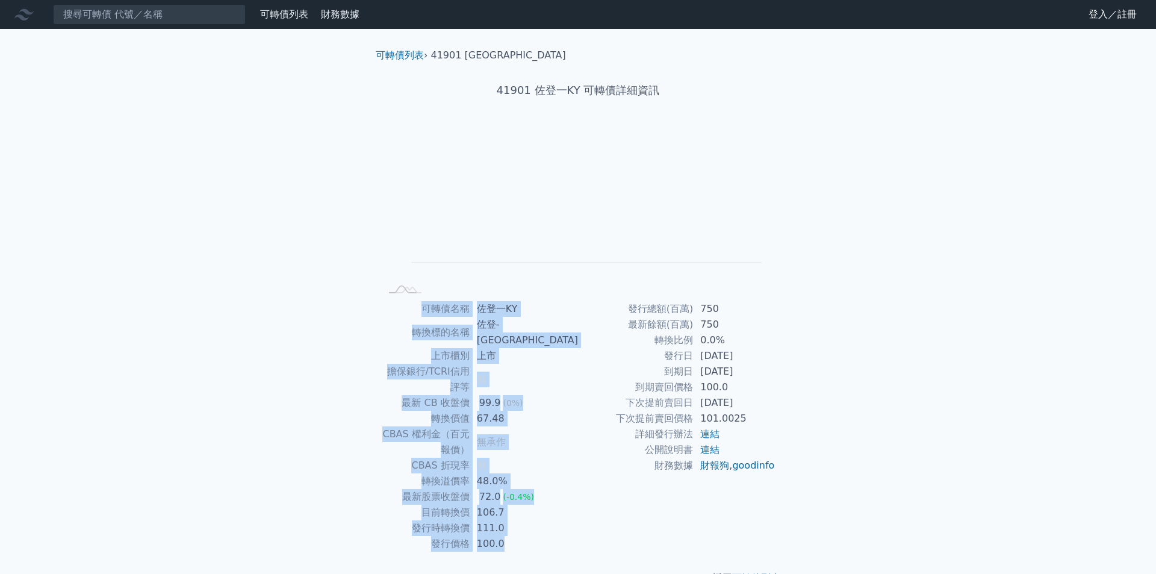
drag, startPoint x: 450, startPoint y: 312, endPoint x: 792, endPoint y: 490, distance: 385.3
click at [792, 490] on div "可轉債列表 › 41901 佐登一KY 41901 佐登一KY 可轉債詳細資訊 Zoom Out L L Chart created using amChar…" at bounding box center [578, 317] width 462 height 576
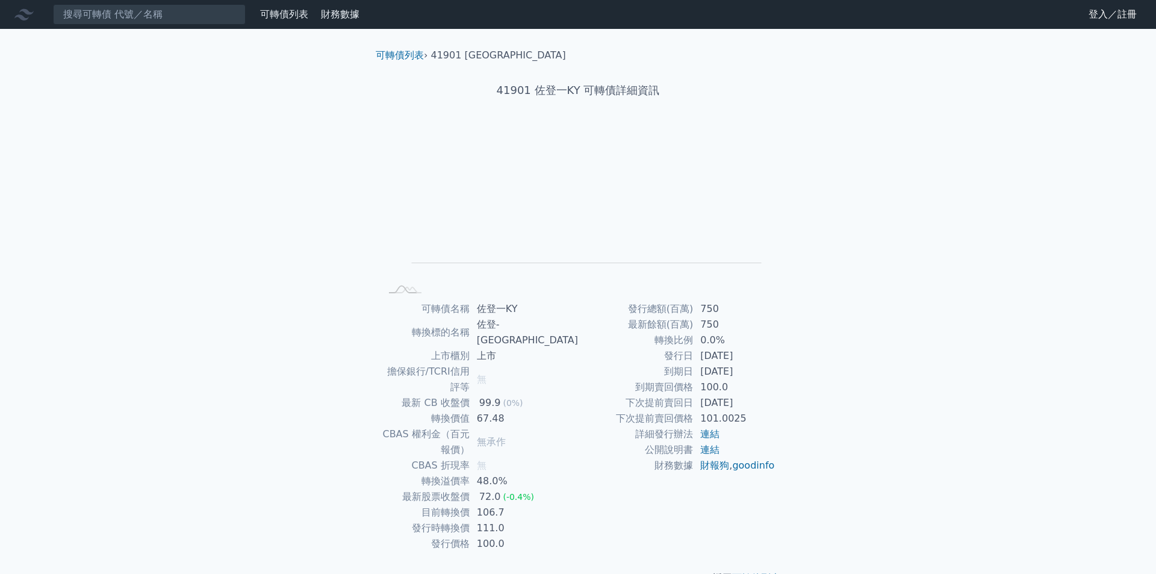
click at [290, 24] on div "可轉債列表 財務數據" at bounding box center [182, 14] width 364 height 20
click at [282, 6] on div "可轉債列表 財務數據" at bounding box center [182, 14] width 364 height 20
click at [280, 13] on link "可轉債列表" at bounding box center [284, 13] width 48 height 11
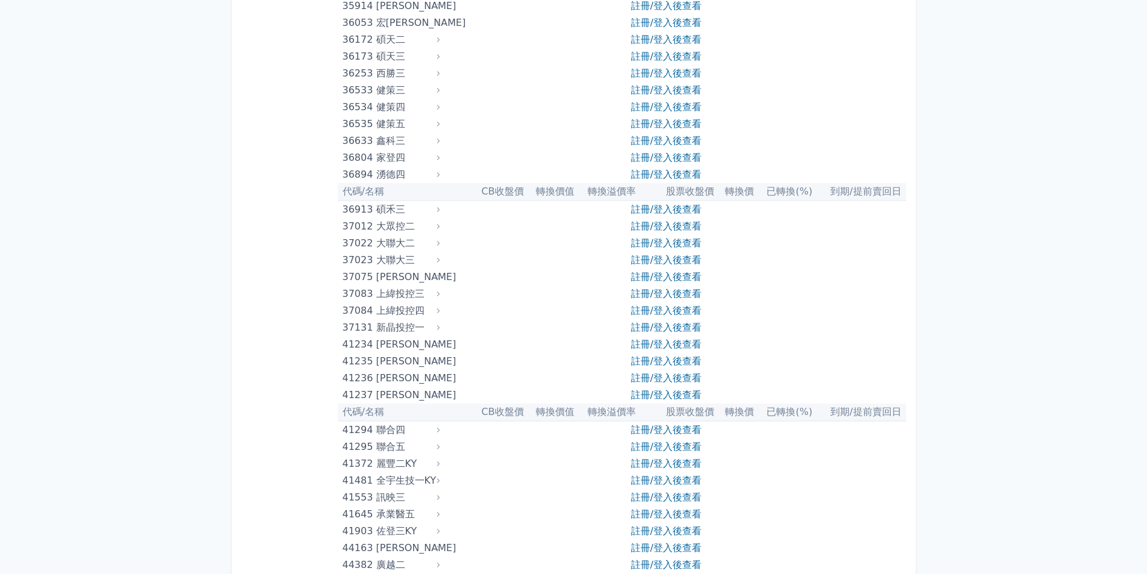
scroll to position [3010, 0]
